Goal: Find specific page/section: Find specific page/section

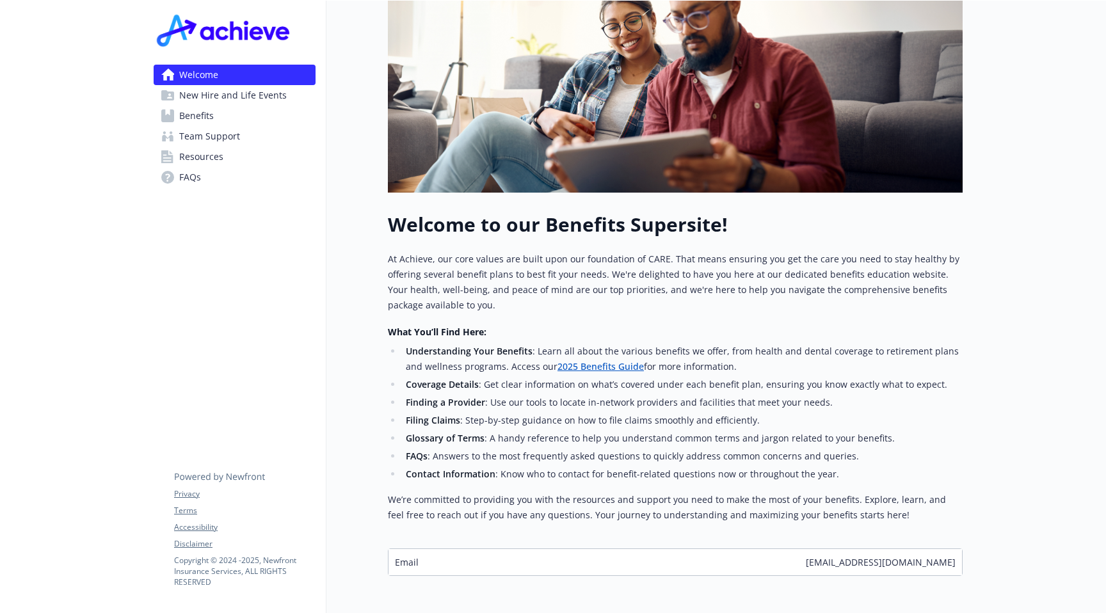
scroll to position [207, 0]
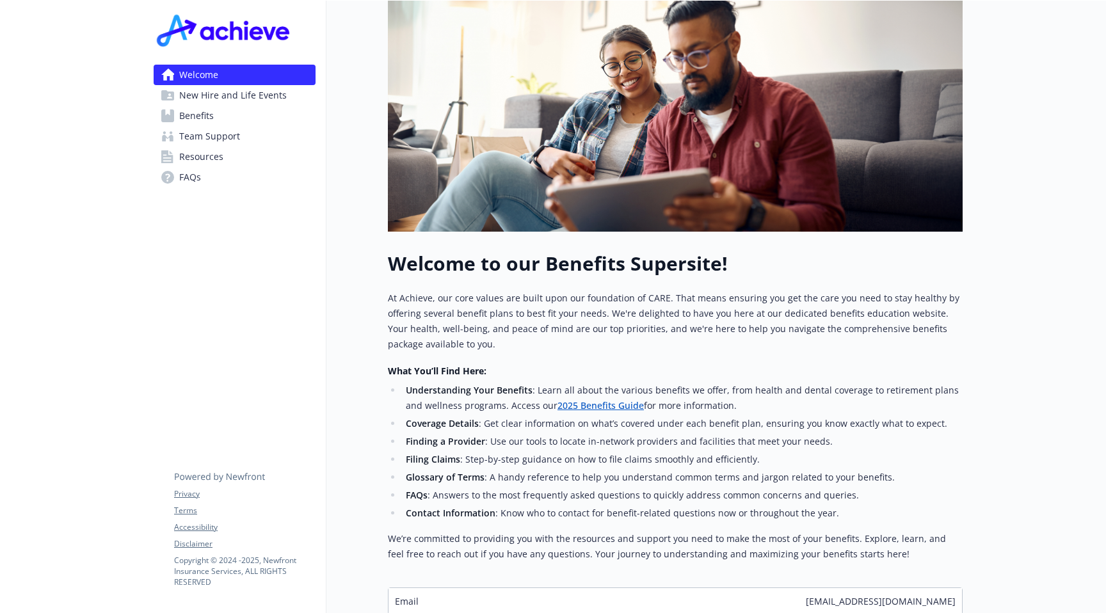
click at [214, 116] on link "Benefits" at bounding box center [235, 116] width 162 height 20
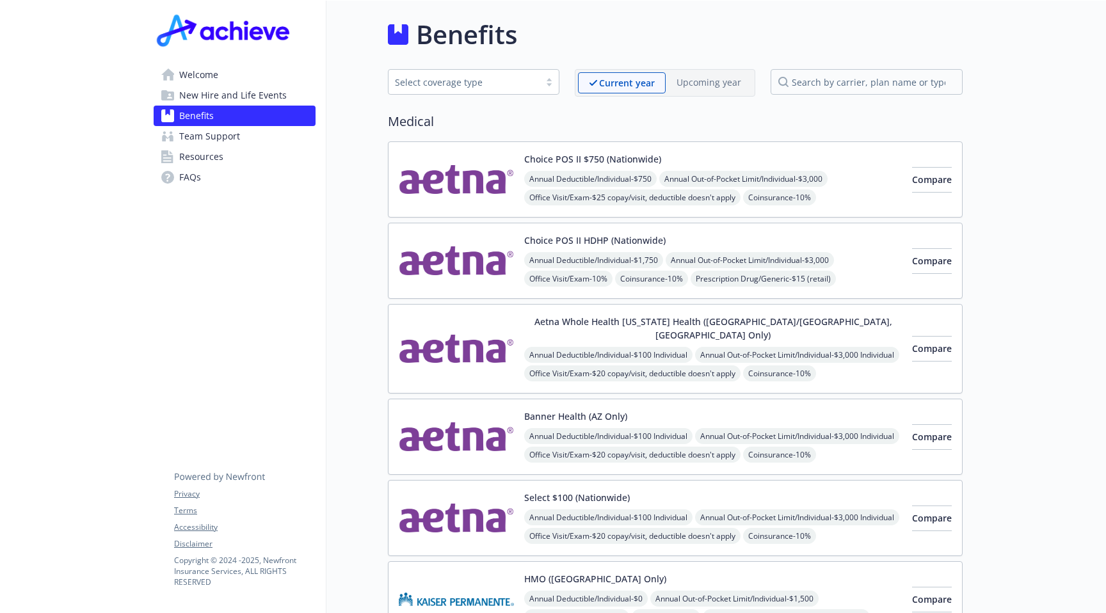
scroll to position [207, 0]
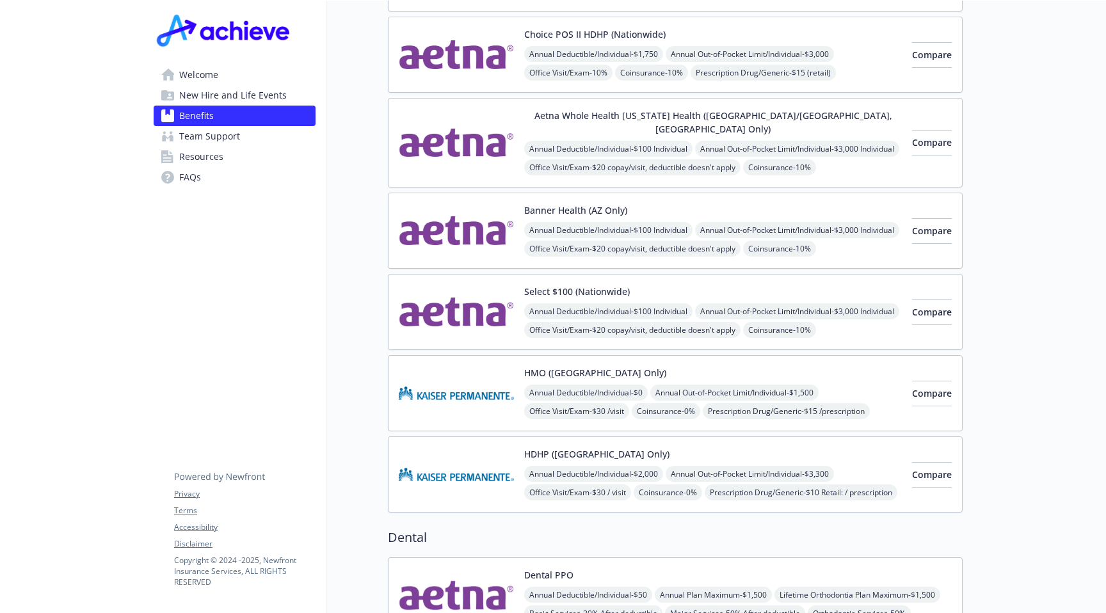
click at [195, 153] on span "Resources" at bounding box center [201, 157] width 44 height 20
